Goal: Task Accomplishment & Management: Complete application form

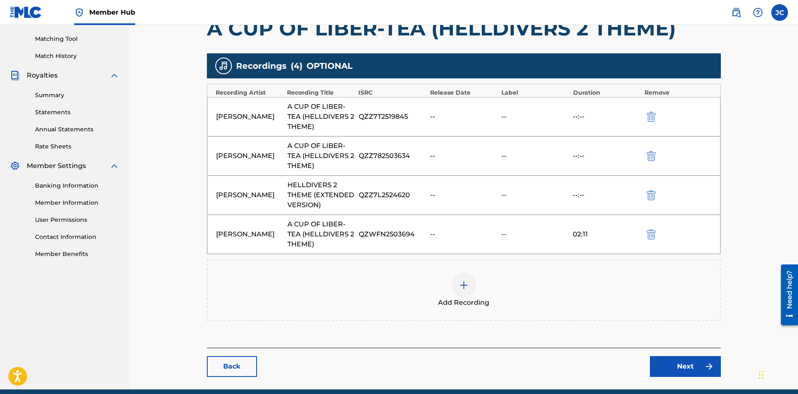
click at [465, 290] on img at bounding box center [464, 285] width 10 height 10
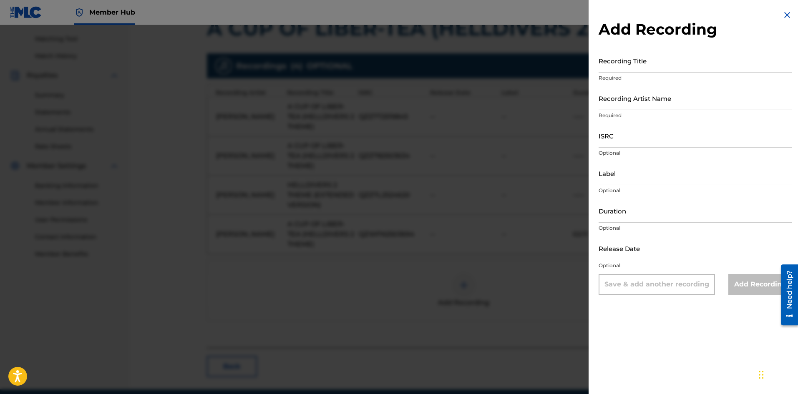
click at [403, 258] on div at bounding box center [399, 222] width 798 height 394
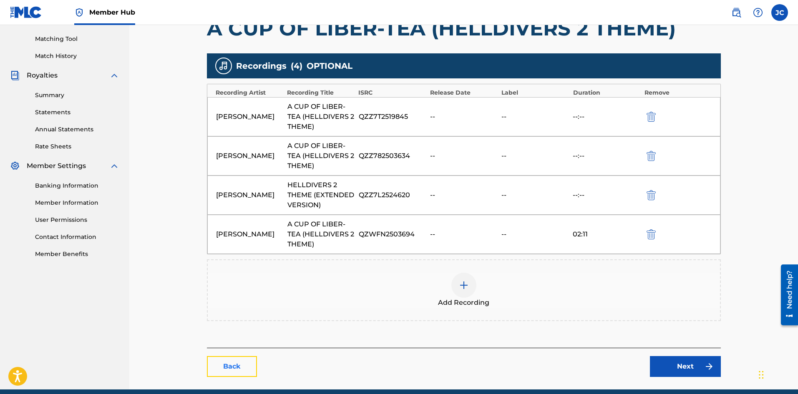
click at [226, 358] on link "Back" at bounding box center [232, 366] width 50 height 21
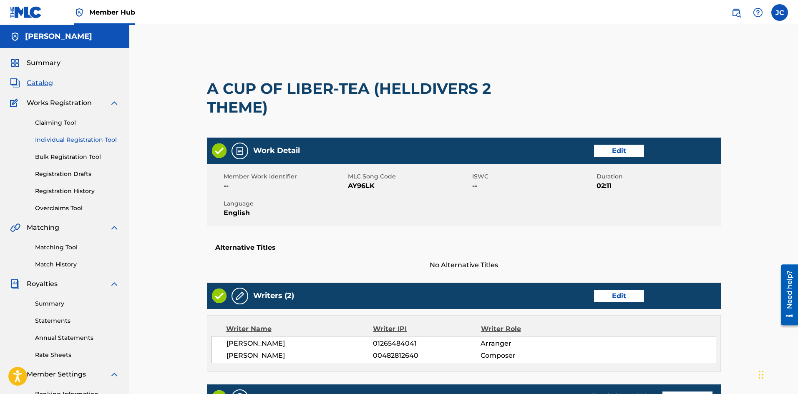
click at [71, 143] on link "Individual Registration Tool" at bounding box center [77, 140] width 84 height 9
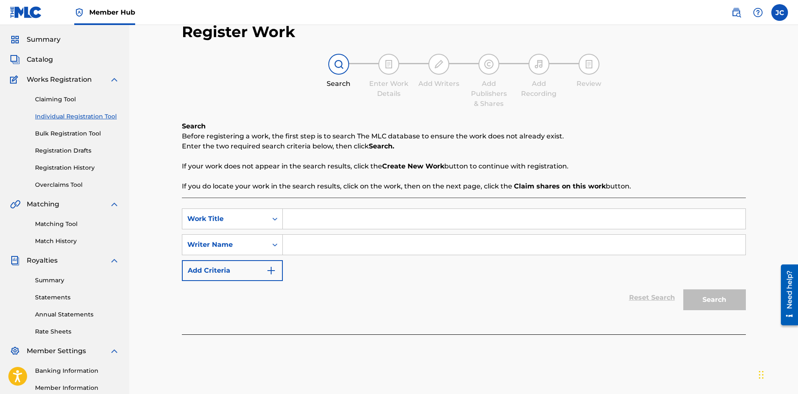
scroll to position [42, 0]
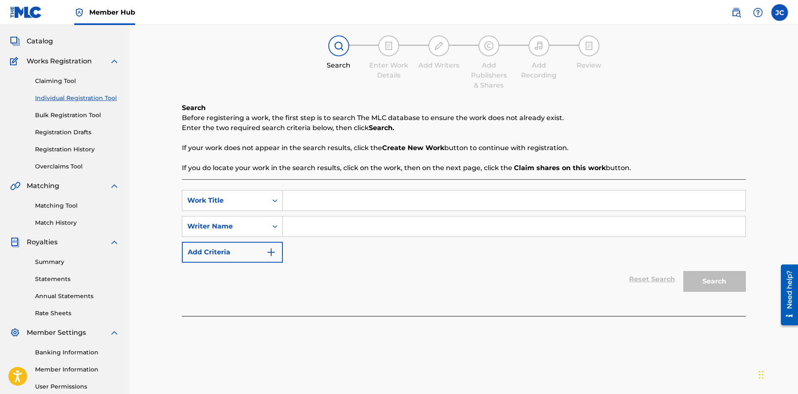
click at [324, 198] on input "Search Form" at bounding box center [514, 201] width 462 height 20
paste input "Helldivers 2 Theme (A Cup of Liber-tea)"
type input "Helldivers 2 Theme (A Cup of Liber-tea)"
click at [325, 230] on input "Search Form" at bounding box center [514, 226] width 462 height 20
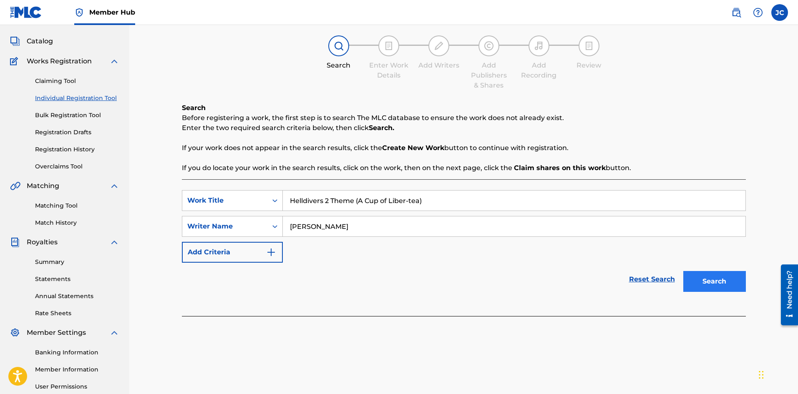
type input "[PERSON_NAME]"
click at [701, 280] on button "Search" at bounding box center [714, 281] width 63 height 21
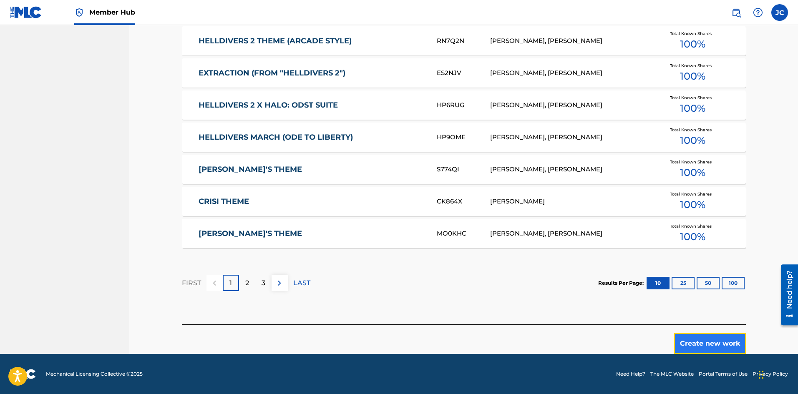
click at [696, 344] on button "Create new work" at bounding box center [710, 343] width 72 height 21
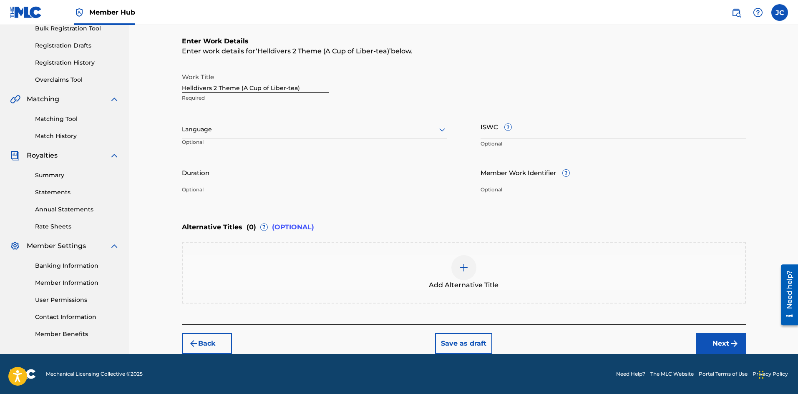
scroll to position [128, 0]
click at [721, 347] on button "Next" at bounding box center [721, 343] width 50 height 21
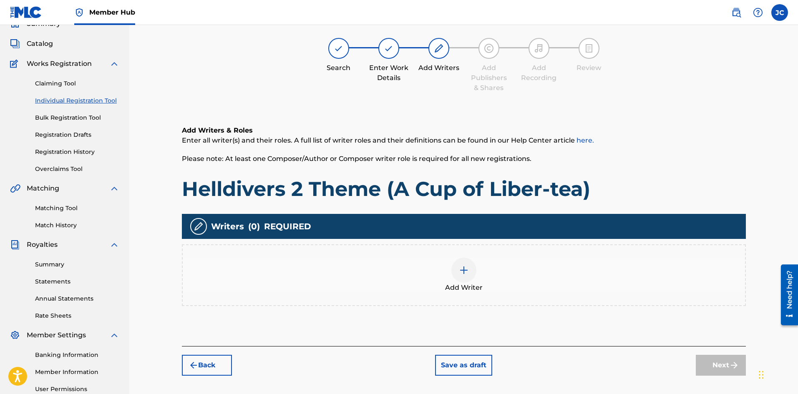
scroll to position [38, 0]
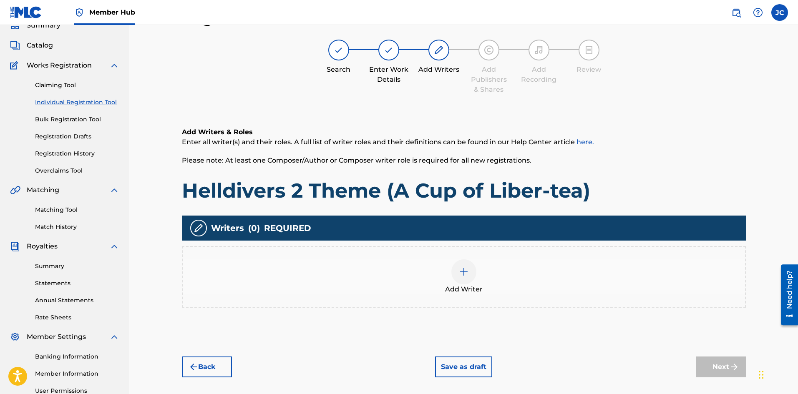
click at [454, 261] on div "Add Writer" at bounding box center [464, 276] width 562 height 35
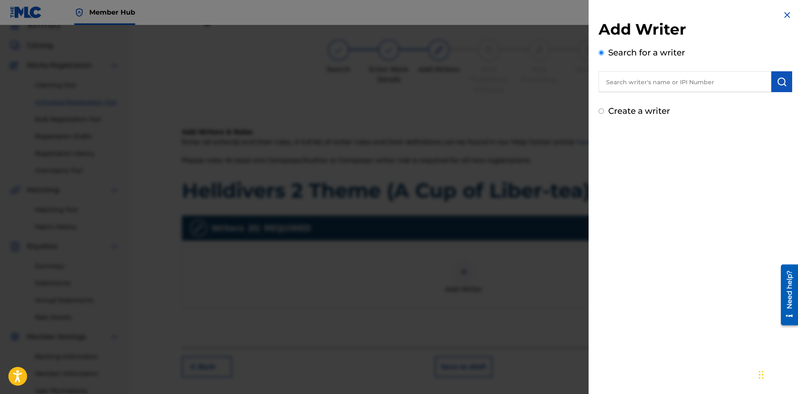
click at [631, 85] on input "text" at bounding box center [684, 81] width 173 height 21
click at [681, 104] on div "[PERSON_NAME] roget" at bounding box center [684, 100] width 172 height 15
type input "[PERSON_NAME] roget"
click at [788, 75] on button "submit" at bounding box center [781, 81] width 21 height 21
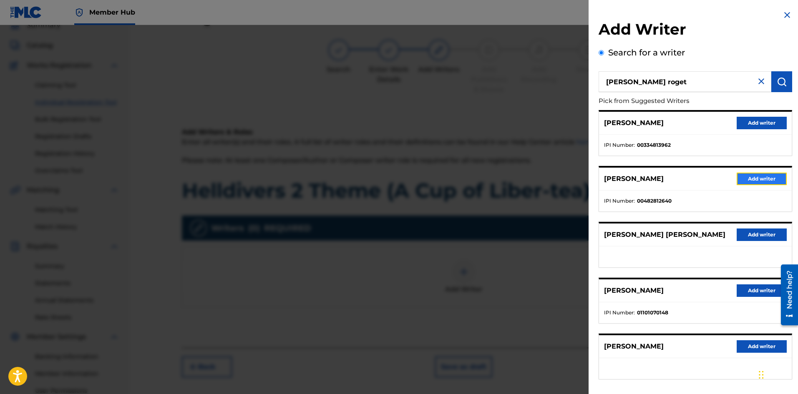
click at [758, 182] on button "Add writer" at bounding box center [761, 179] width 50 height 13
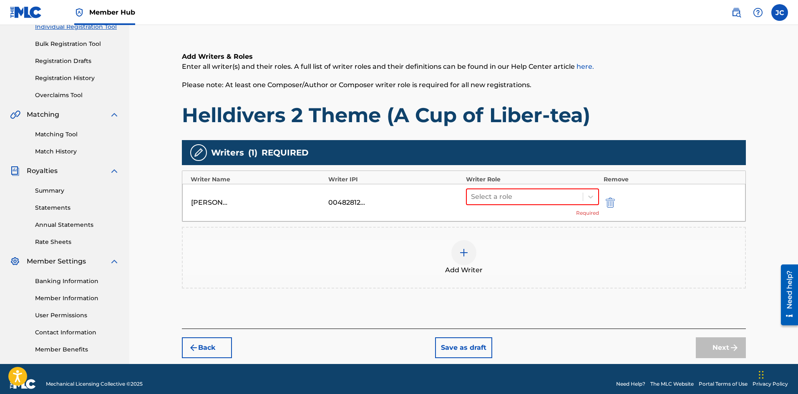
scroll to position [121, 0]
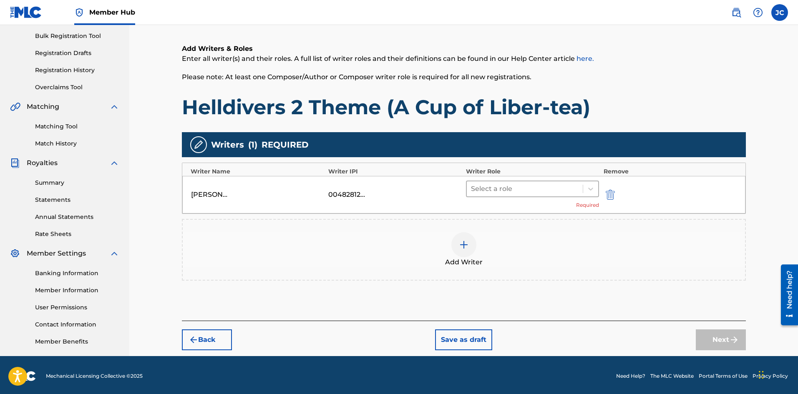
click at [531, 189] on div at bounding box center [525, 189] width 108 height 12
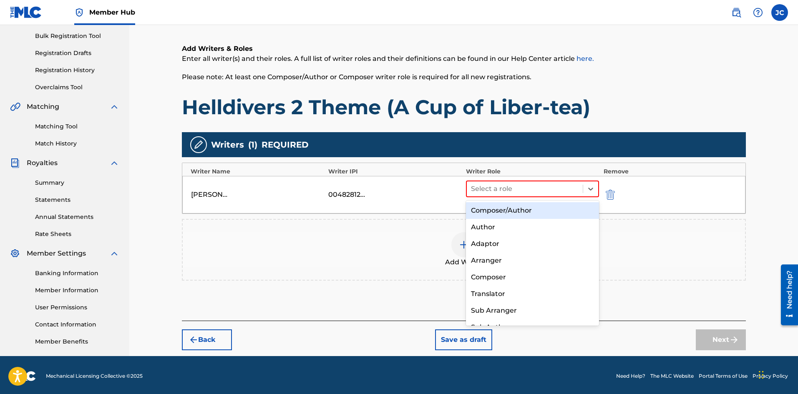
click at [521, 208] on div "Composer/Author" at bounding box center [532, 210] width 133 height 17
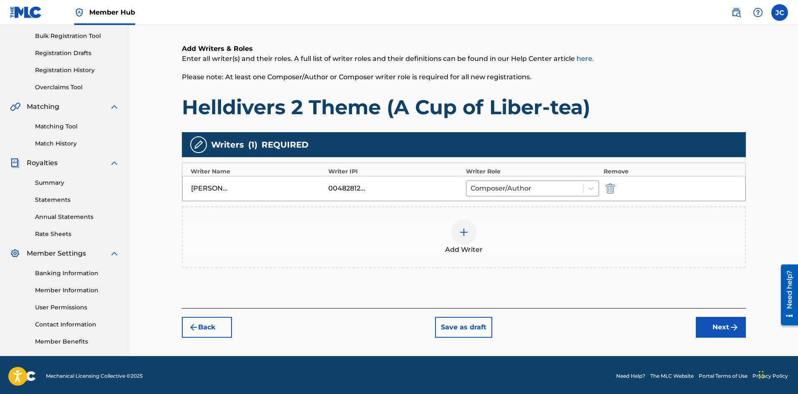
click at [494, 231] on div "Add Writer" at bounding box center [464, 237] width 562 height 35
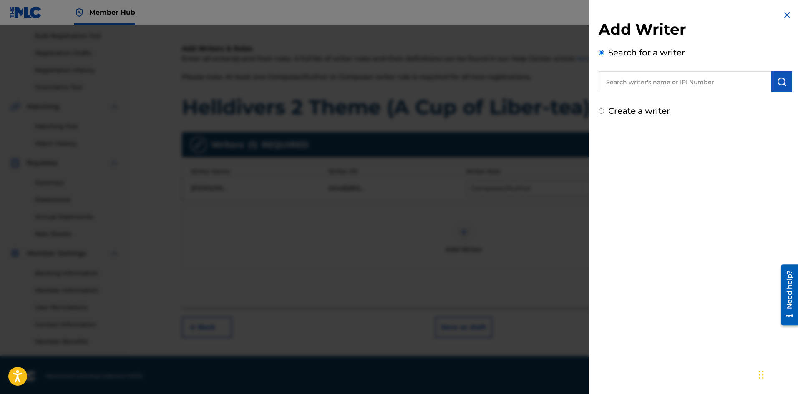
click at [656, 70] on div "Search for a writer" at bounding box center [695, 69] width 194 height 46
click at [656, 75] on input "text" at bounding box center [684, 81] width 173 height 21
type input "[PERSON_NAME]"
click at [667, 103] on strong "[PERSON_NAME]" at bounding box center [697, 101] width 60 height 8
click at [771, 75] on button "submit" at bounding box center [781, 81] width 21 height 21
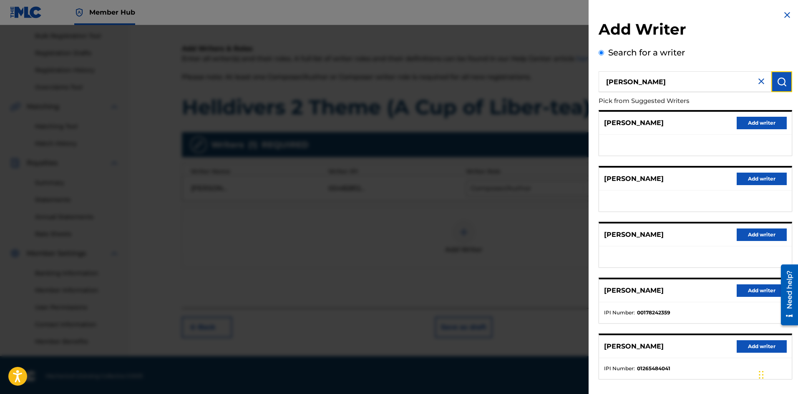
scroll to position [38, 0]
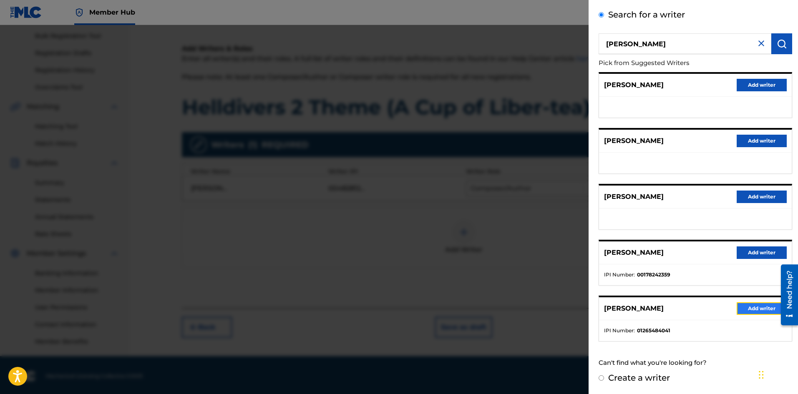
click at [749, 309] on button "Add writer" at bounding box center [761, 308] width 50 height 13
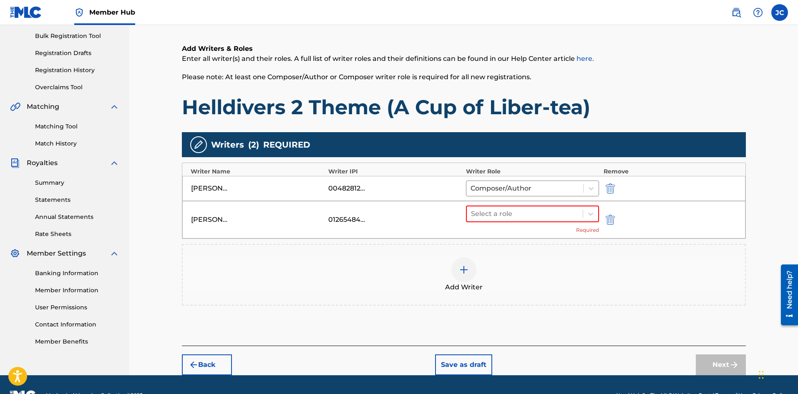
click at [533, 222] on div "Select a role Required" at bounding box center [532, 220] width 133 height 28
click at [533, 220] on div "Select a role" at bounding box center [525, 213] width 116 height 15
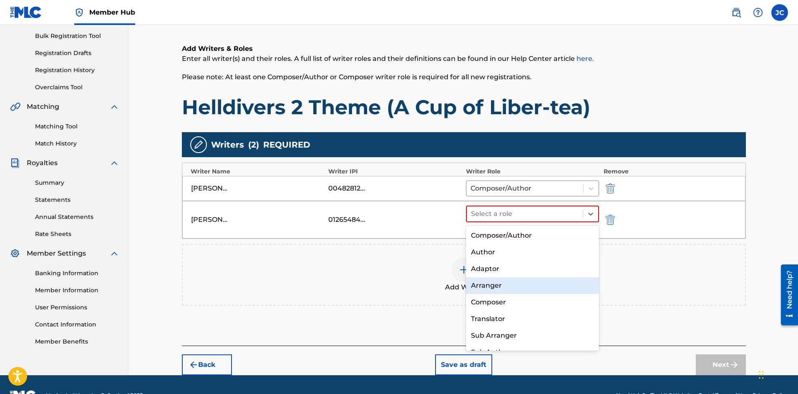
click at [526, 289] on div "Arranger" at bounding box center [532, 285] width 133 height 17
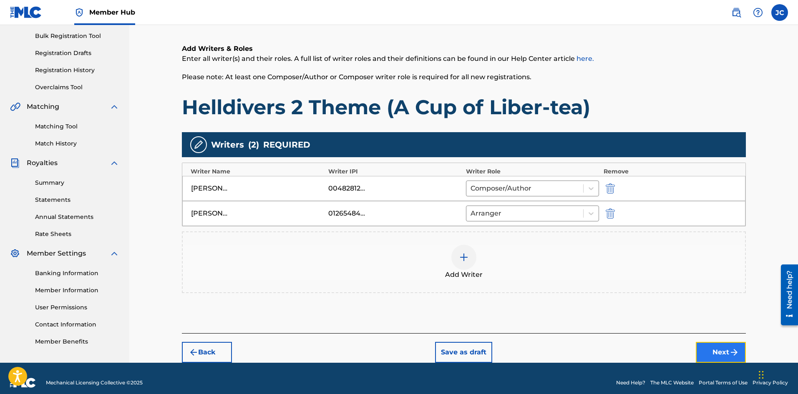
click at [724, 353] on button "Next" at bounding box center [721, 352] width 50 height 21
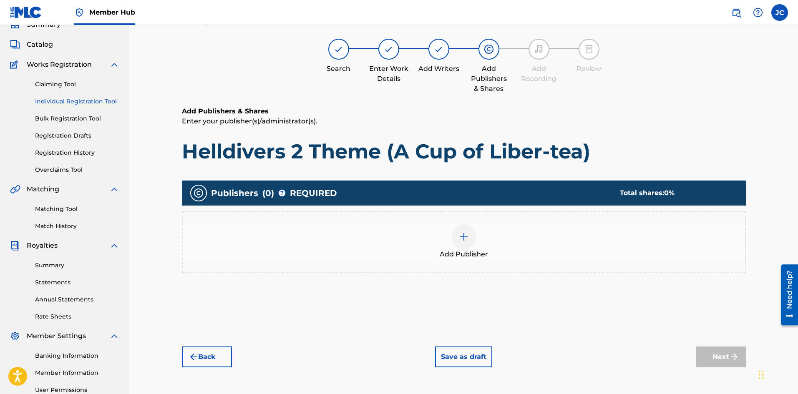
scroll to position [38, 0]
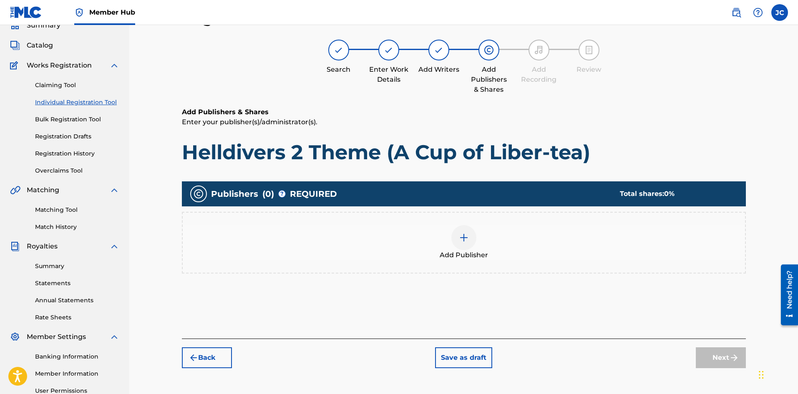
click at [506, 239] on div "Add Publisher" at bounding box center [464, 242] width 562 height 35
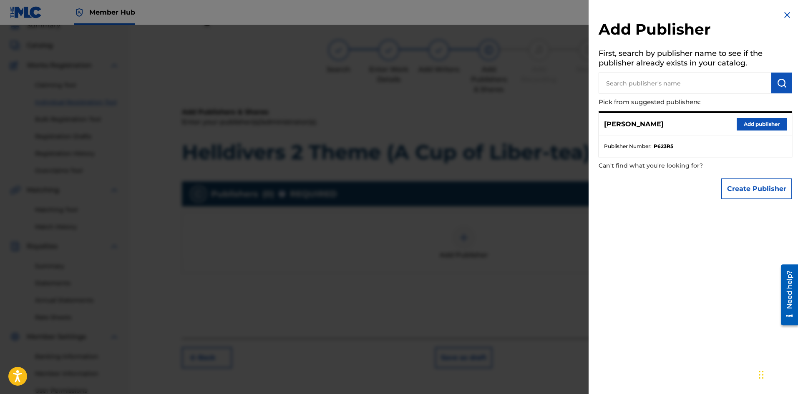
click at [619, 86] on input "text" at bounding box center [684, 83] width 173 height 21
click at [744, 124] on button "Add publisher" at bounding box center [761, 124] width 50 height 13
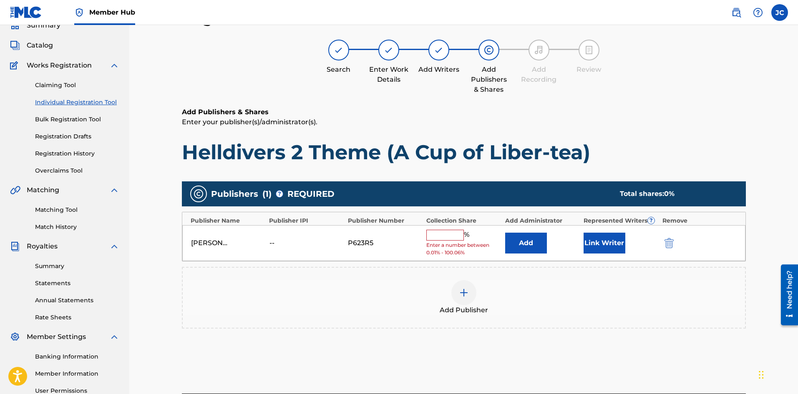
click at [443, 231] on input "text" at bounding box center [445, 235] width 38 height 11
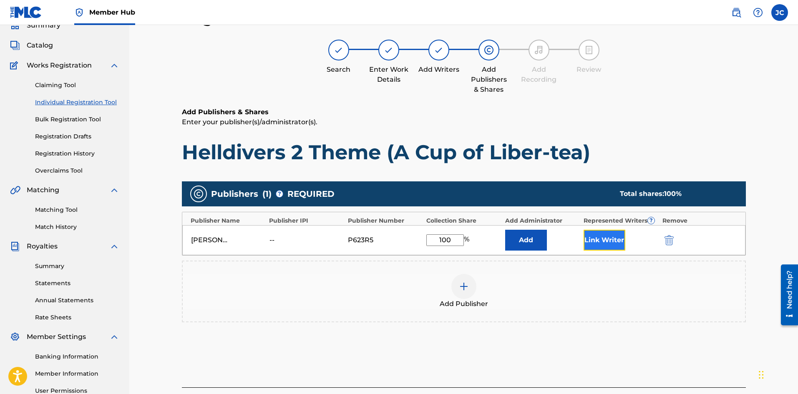
click at [585, 244] on button "Link Writer" at bounding box center [604, 240] width 42 height 21
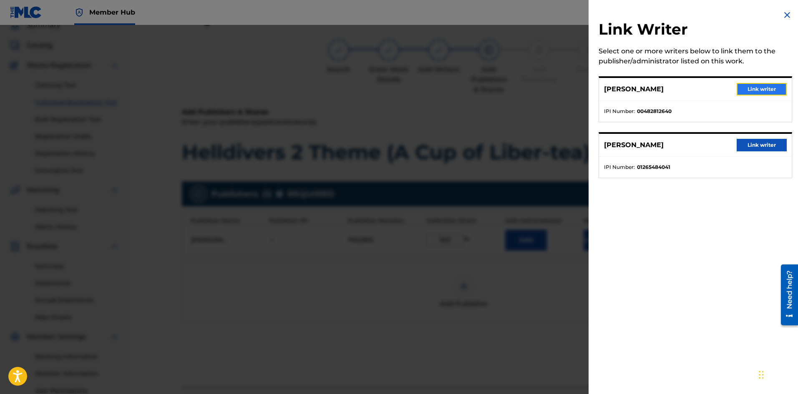
click at [743, 88] on button "Link writer" at bounding box center [761, 89] width 50 height 13
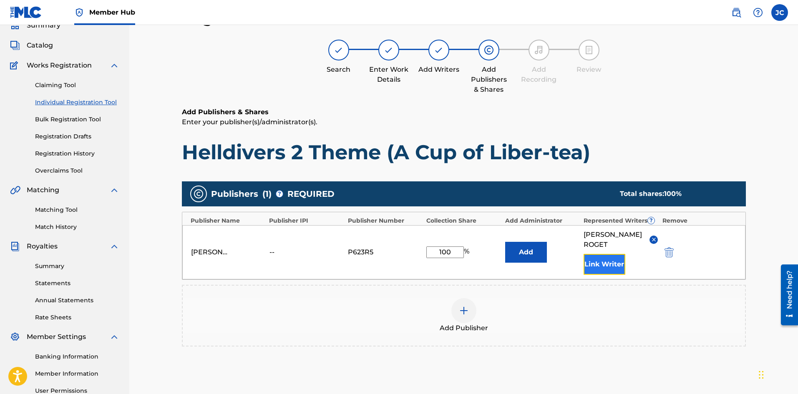
click at [608, 259] on button "Link Writer" at bounding box center [604, 264] width 42 height 21
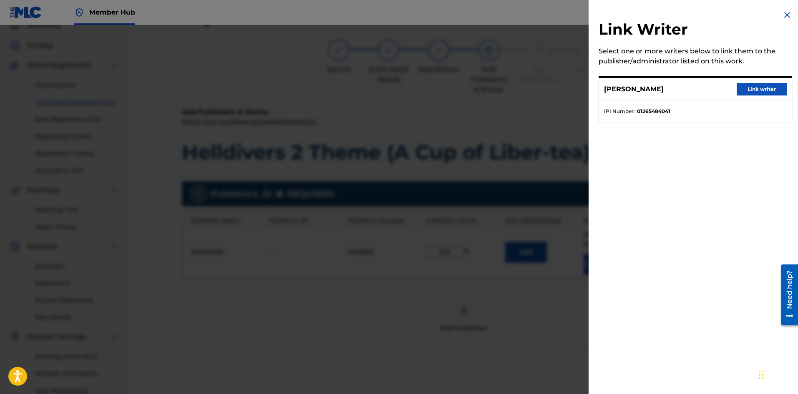
click at [748, 96] on div "[PERSON_NAME] Link writer" at bounding box center [695, 89] width 193 height 23
click at [750, 91] on button "Link writer" at bounding box center [761, 89] width 50 height 13
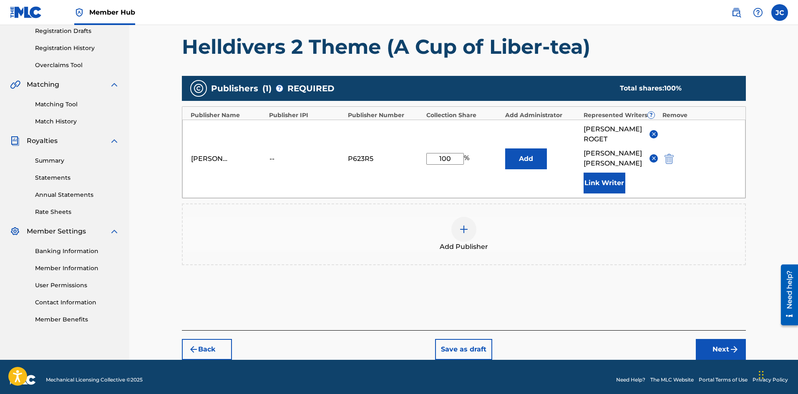
scroll to position [149, 0]
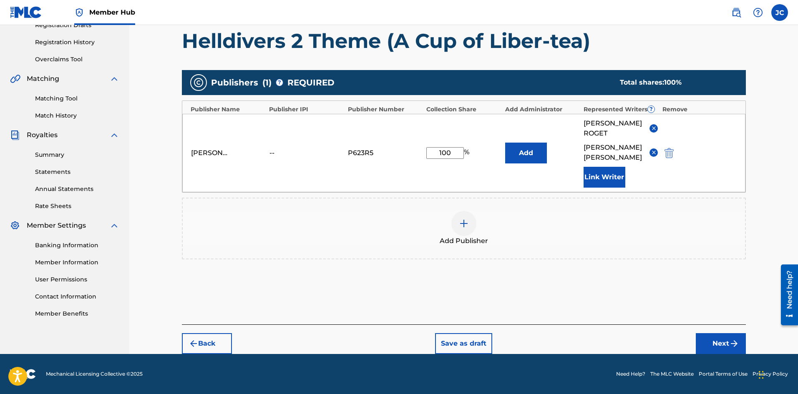
click at [451, 153] on input "100" at bounding box center [445, 153] width 38 height 12
type input "1"
click at [497, 181] on div "[PERSON_NAME] -- P623R5 50 % [PERSON_NAME] [PERSON_NAME] Link Writer" at bounding box center [463, 153] width 563 height 78
click at [452, 151] on input "50" at bounding box center [445, 153] width 38 height 12
type input "5"
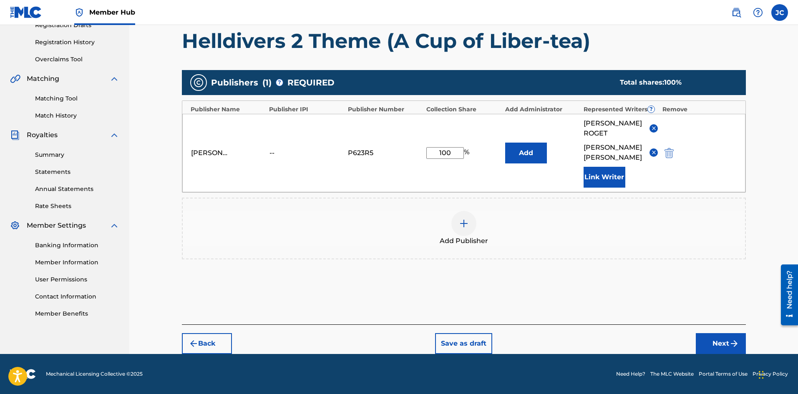
type input "100"
click at [374, 170] on div "[PERSON_NAME] -- P623R5 100 % [PERSON_NAME] [PERSON_NAME] Link Writer" at bounding box center [463, 153] width 563 height 78
click at [471, 230] on div at bounding box center [463, 223] width 25 height 25
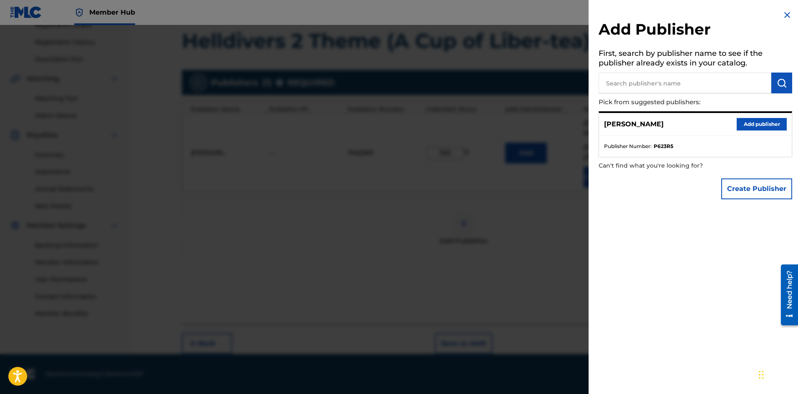
click at [662, 90] on input "text" at bounding box center [684, 83] width 173 height 21
type input "[PERSON_NAME]"
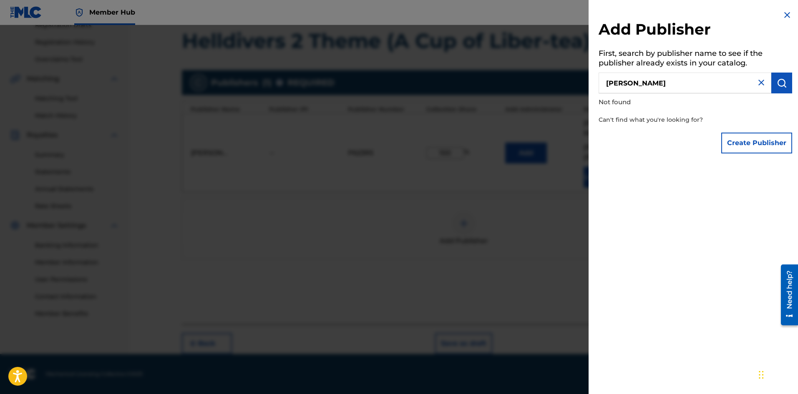
drag, startPoint x: 783, startPoint y: 12, endPoint x: 771, endPoint y: 30, distance: 21.2
click at [783, 13] on img at bounding box center [787, 15] width 10 height 10
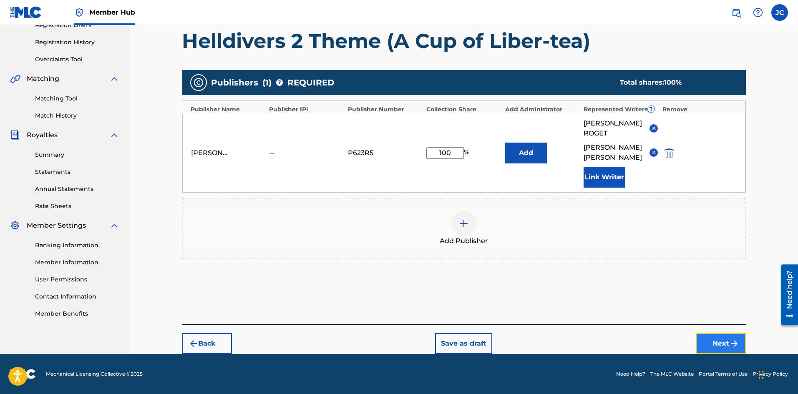
click at [722, 343] on button "Next" at bounding box center [721, 343] width 50 height 21
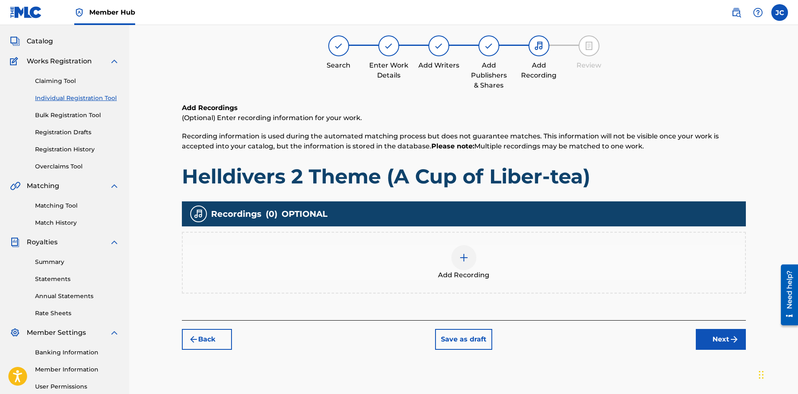
scroll to position [38, 0]
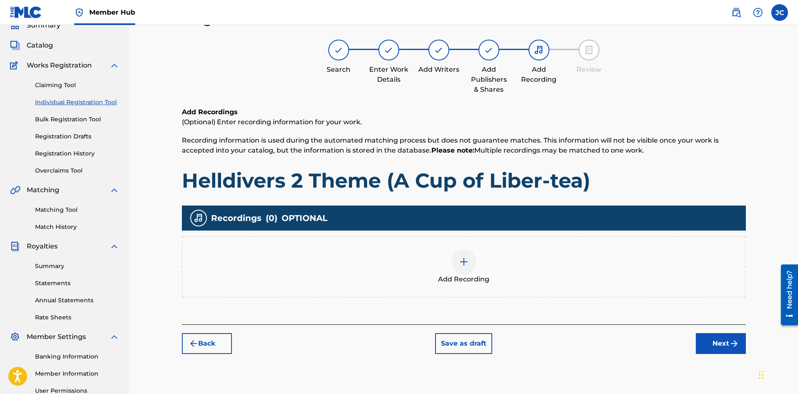
click at [557, 261] on div "Add Recording" at bounding box center [464, 266] width 562 height 35
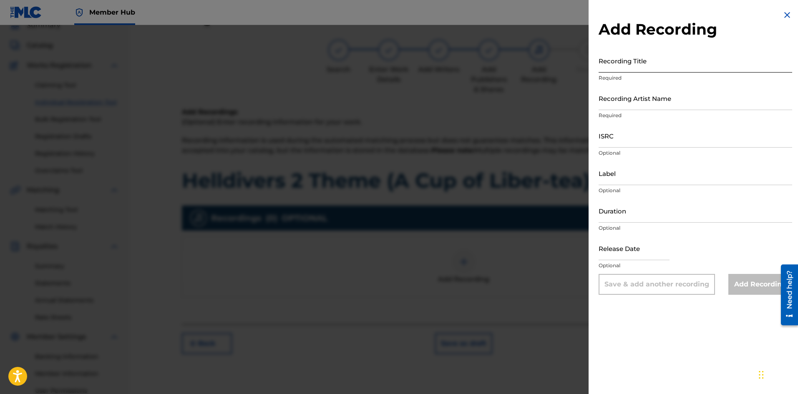
click at [638, 68] on input "Recording Title" at bounding box center [695, 61] width 194 height 24
paste input "Helldivers 2 Theme (A Cup of Liber-tea)"
type input "Helldivers 2 Theme (A Cup of Liber-tea)"
click at [633, 104] on input "Recording Artist Name" at bounding box center [695, 98] width 194 height 24
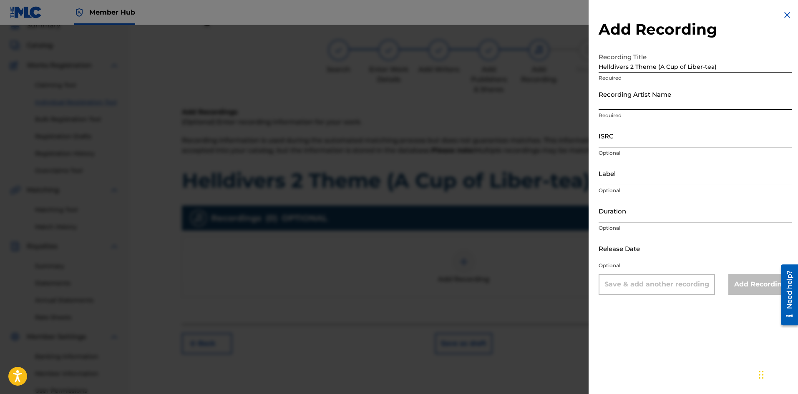
type input "[PERSON_NAME]"
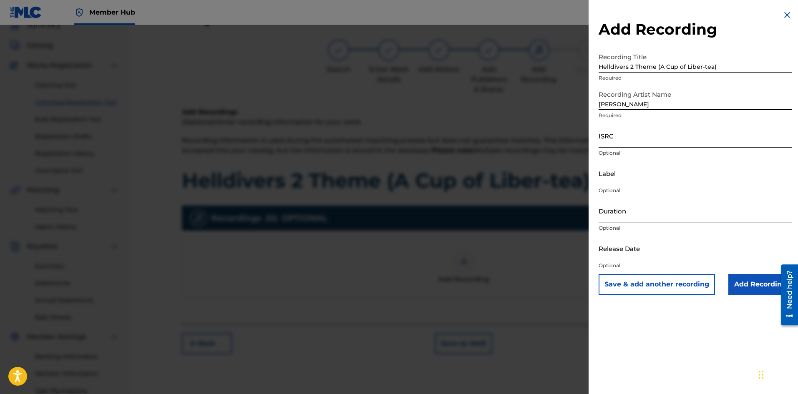
click at [625, 142] on input "ISRC" at bounding box center [695, 136] width 194 height 24
click at [655, 137] on input "ISRC" at bounding box center [695, 136] width 194 height 24
paste input "QT3F42532476"
type input "QT3F42532476"
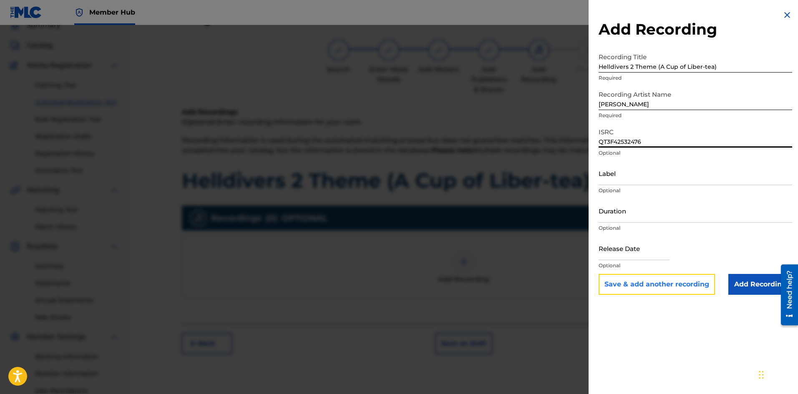
click at [694, 283] on button "Save & add another recording" at bounding box center [656, 284] width 116 height 21
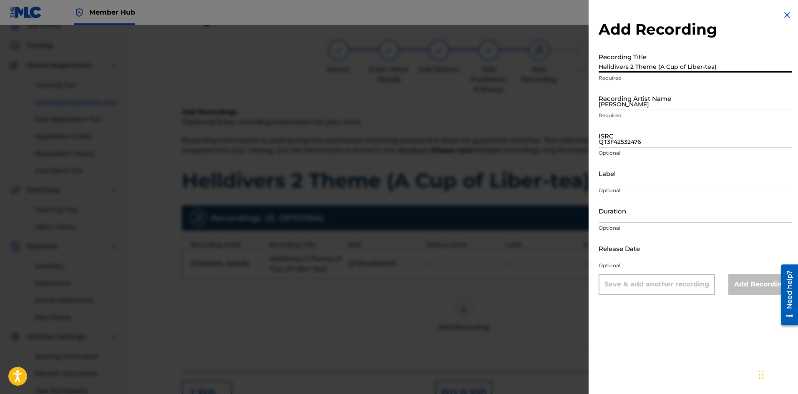
click at [650, 63] on input "Helldivers 2 Theme (A Cup of Liber-tea)" at bounding box center [695, 61] width 194 height 24
paste input "Helldivers 2 Theme (Orchestra Only)"
type input "Helldivers 2 Theme (Orchestra Only)"
drag, startPoint x: 651, startPoint y: 95, endPoint x: 655, endPoint y: 105, distance: 10.3
click at [651, 95] on input "[PERSON_NAME]" at bounding box center [695, 98] width 194 height 24
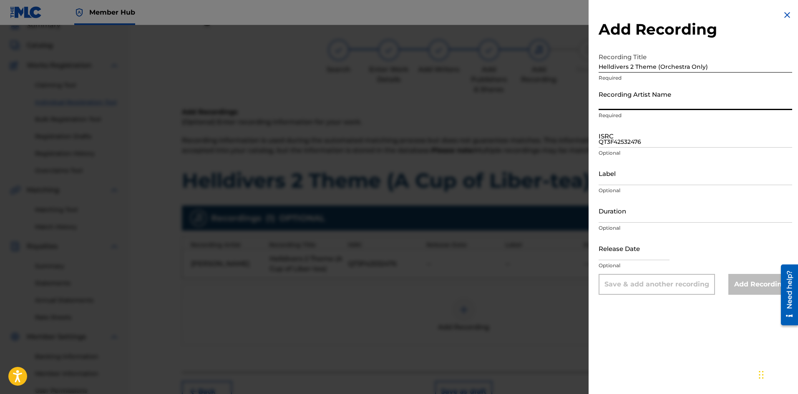
type input "[PERSON_NAME]"
click at [641, 134] on input "QT3F42532476" at bounding box center [695, 136] width 194 height 24
click at [626, 137] on input "QT3F42532476" at bounding box center [695, 136] width 194 height 24
paste input "QT3F42532477"
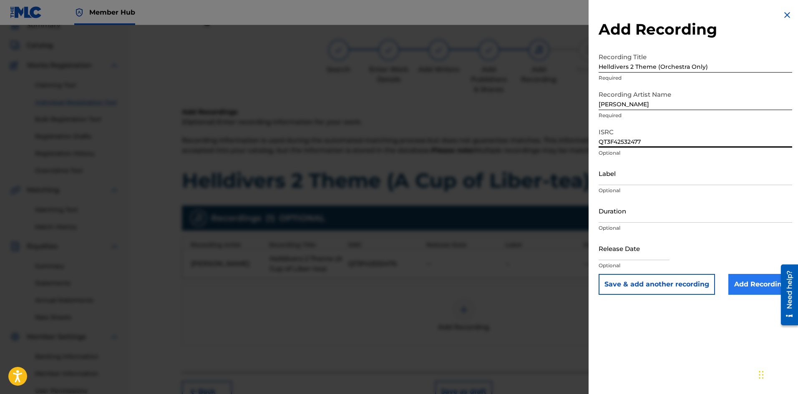
type input "QT3F42532477"
click at [745, 280] on input "Add Recording" at bounding box center [760, 284] width 64 height 21
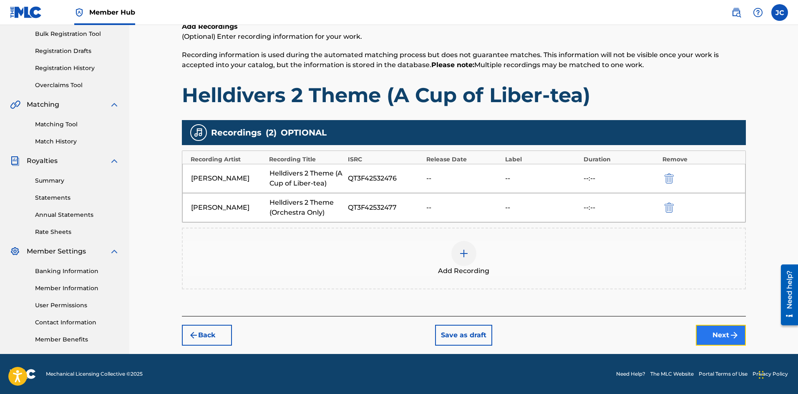
click at [731, 334] on img "submit" at bounding box center [734, 335] width 10 height 10
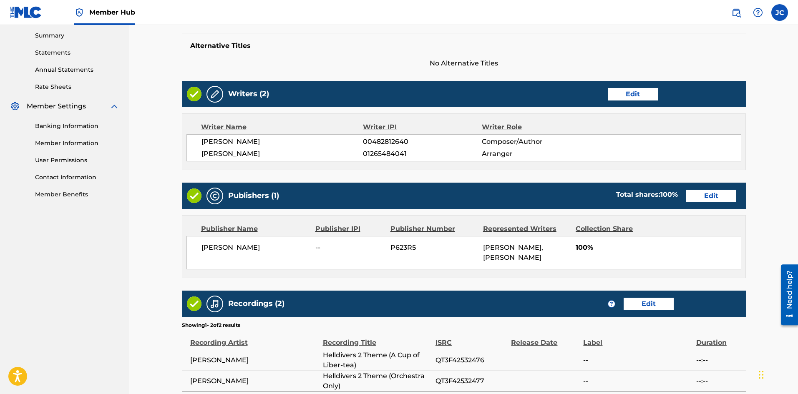
scroll to position [348, 0]
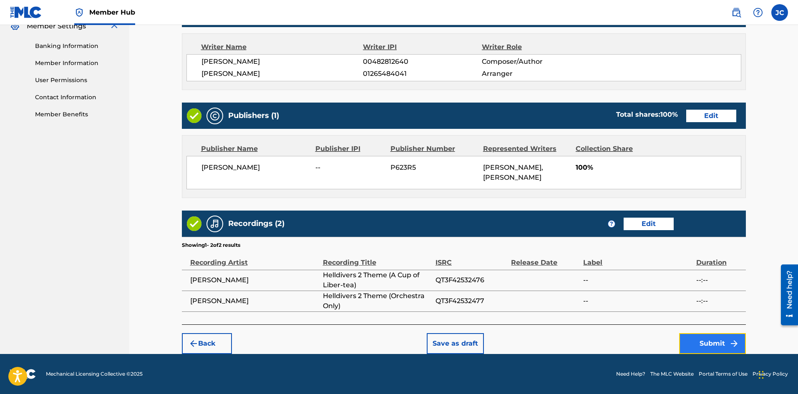
click at [716, 337] on button "Submit" at bounding box center [712, 343] width 67 height 21
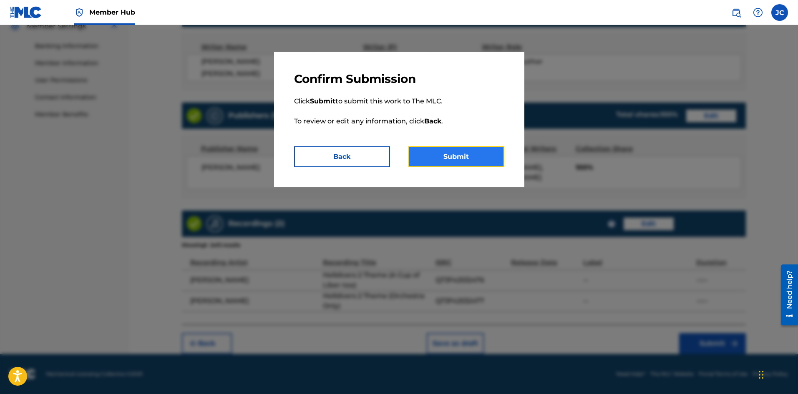
click at [444, 152] on button "Submit" at bounding box center [456, 156] width 96 height 21
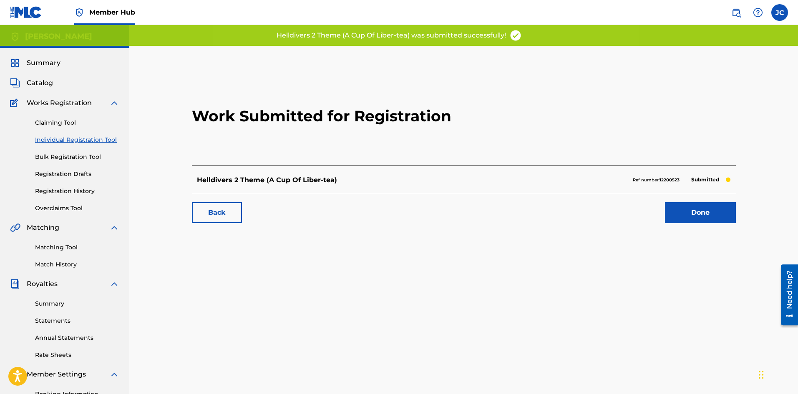
click at [696, 84] on h2 "Work Submitted for Registration" at bounding box center [464, 116] width 544 height 99
click at [711, 209] on link "Done" at bounding box center [700, 212] width 71 height 21
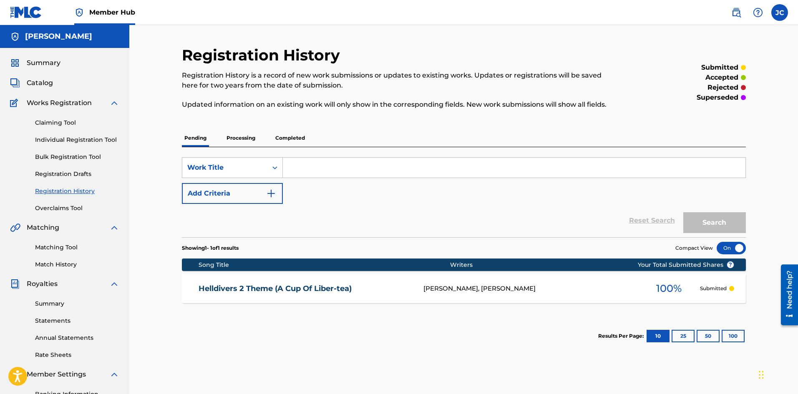
click at [243, 136] on p "Processing" at bounding box center [241, 138] width 34 height 18
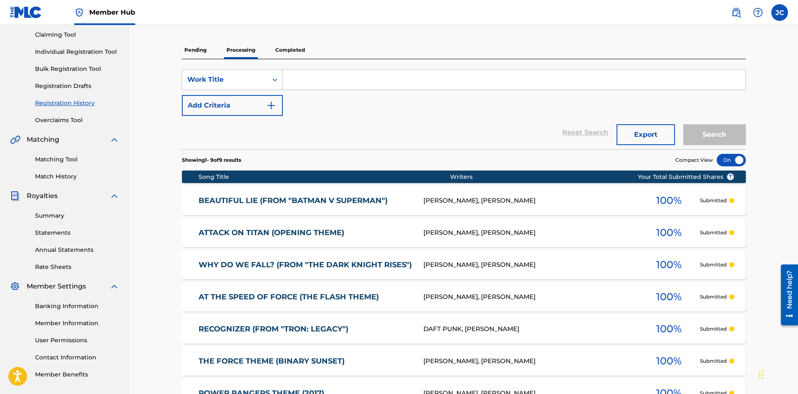
scroll to position [83, 0]
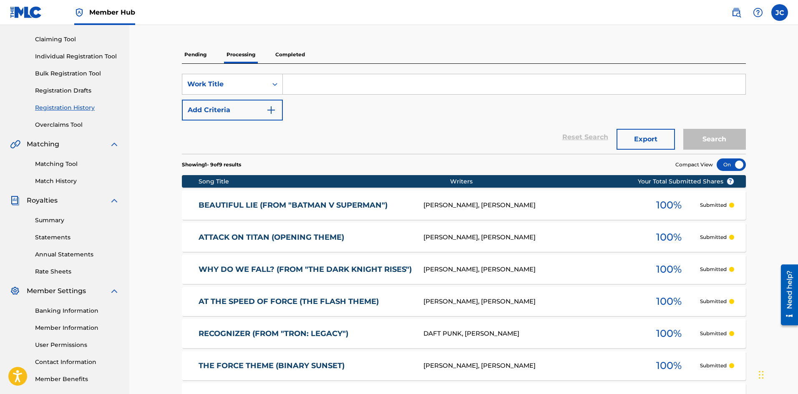
click at [203, 54] on p "Pending" at bounding box center [195, 55] width 27 height 18
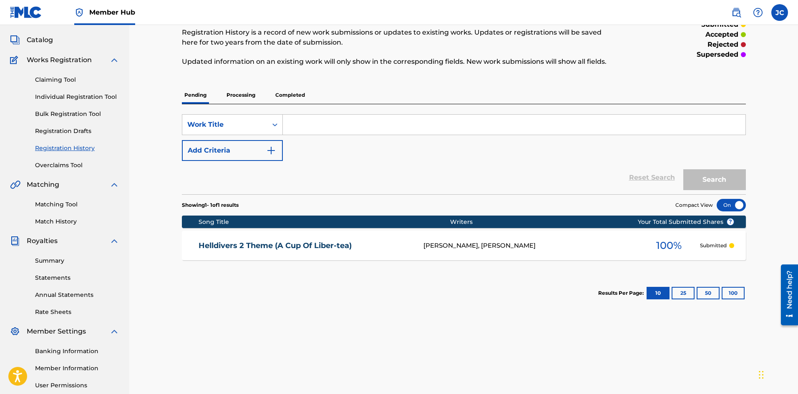
scroll to position [40, 0]
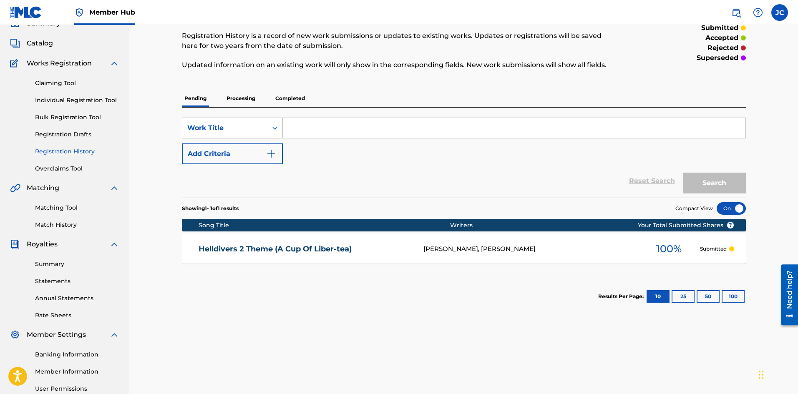
click at [291, 95] on p "Completed" at bounding box center [290, 99] width 35 height 18
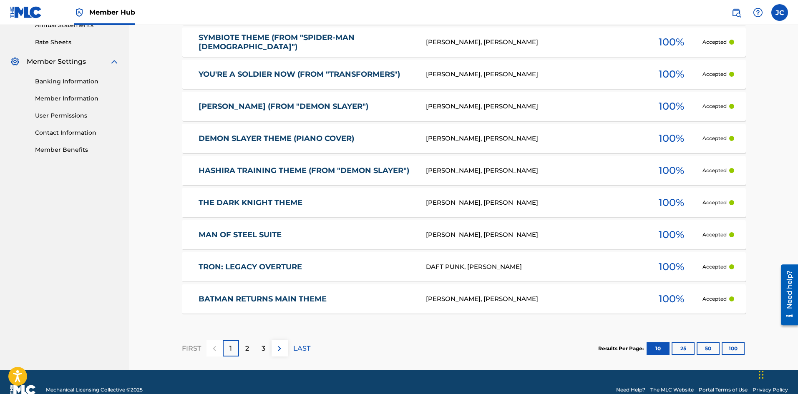
scroll to position [329, 0]
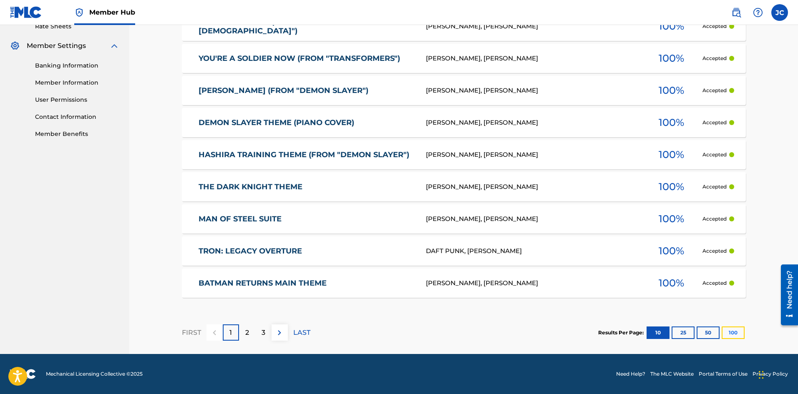
click at [731, 332] on button "100" at bounding box center [732, 333] width 23 height 13
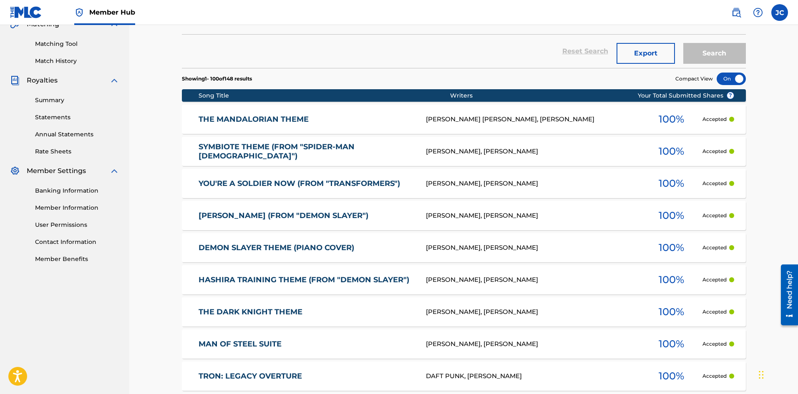
scroll to position [245, 0]
